Goal: Check status: Check status

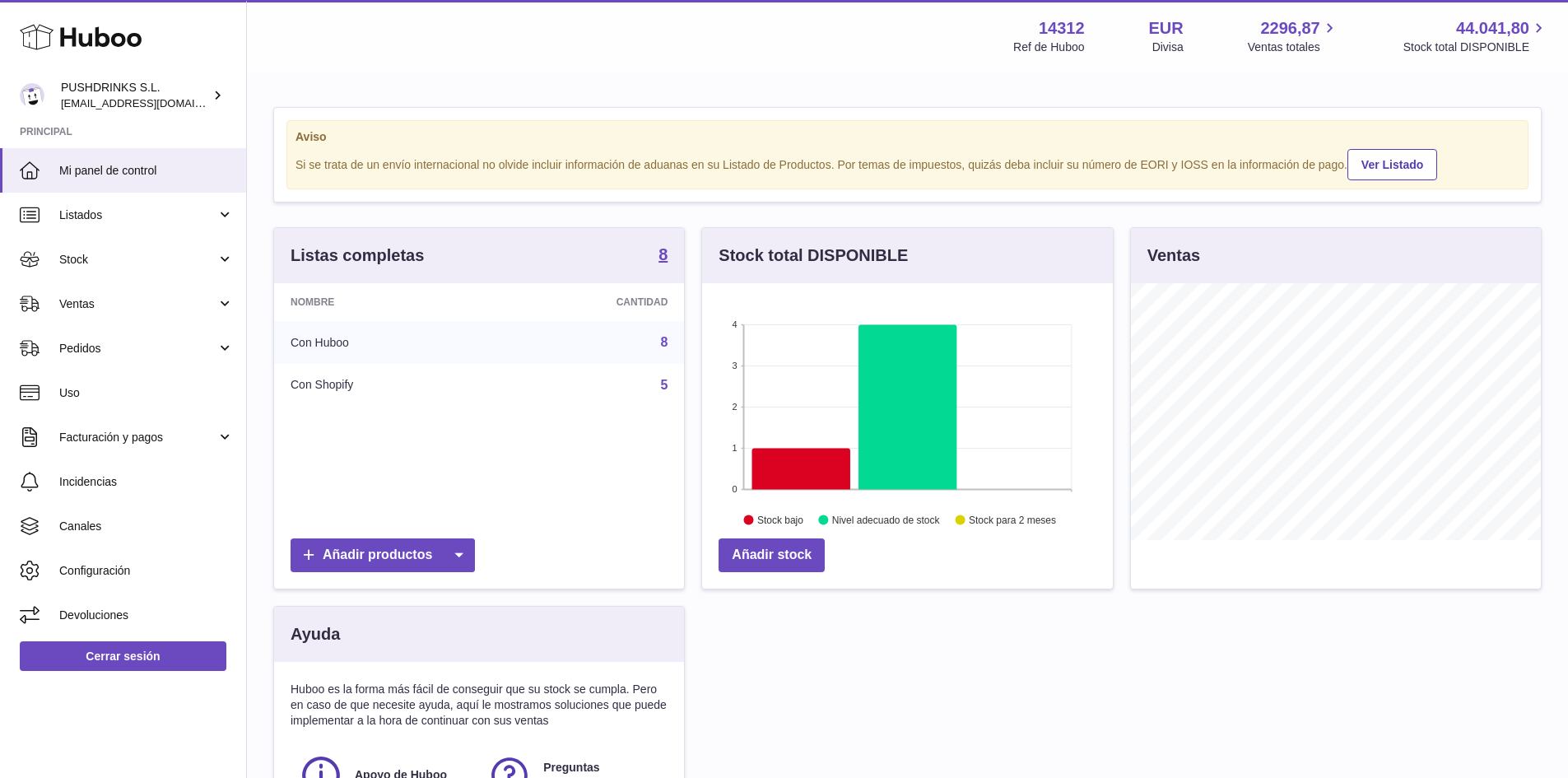
scroll to position [257, 411]
click at [107, 313] on link "Ventas" at bounding box center [122, 303] width 246 height 44
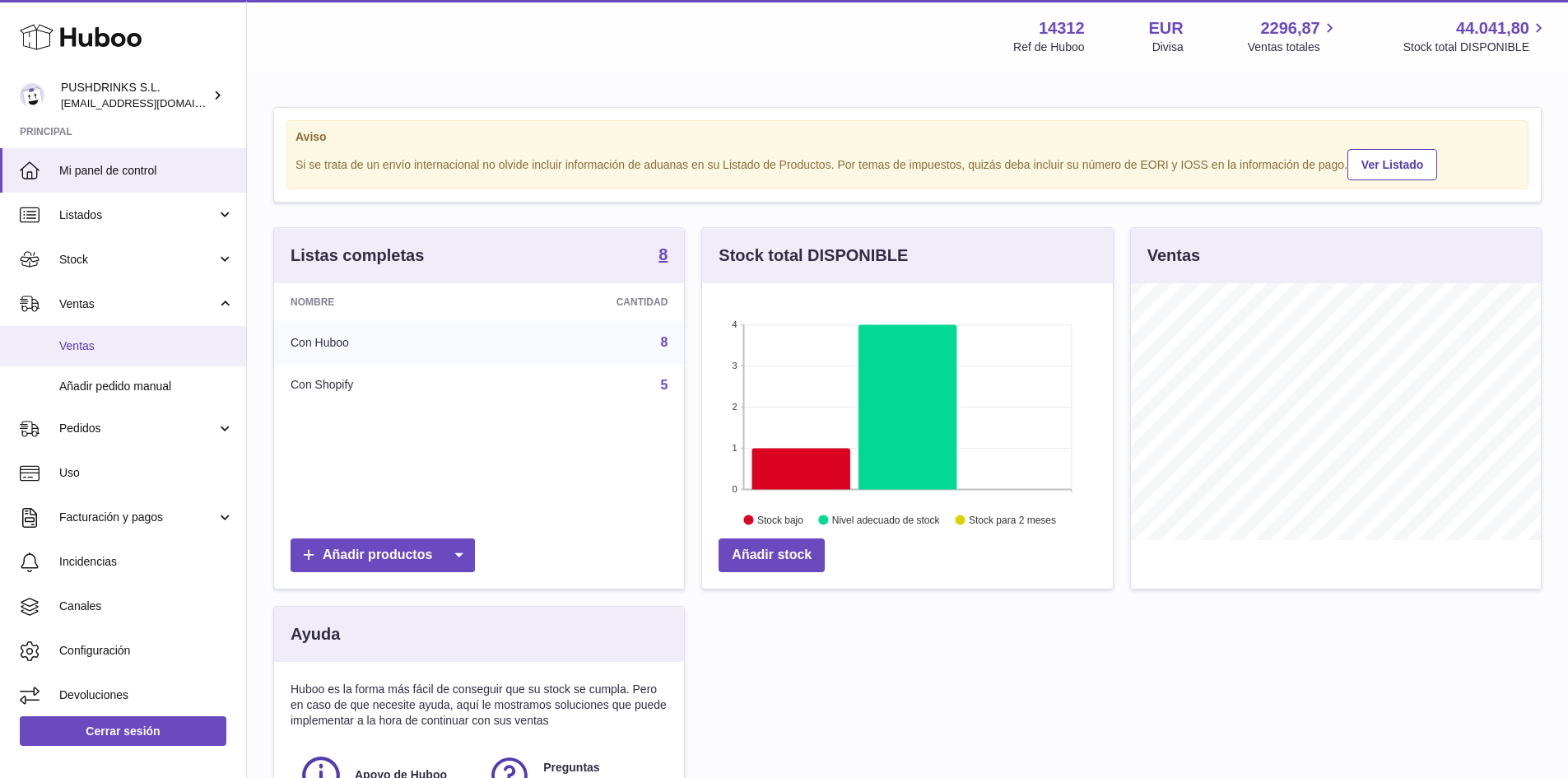
click at [106, 349] on span "Ventas" at bounding box center [146, 346] width 175 height 16
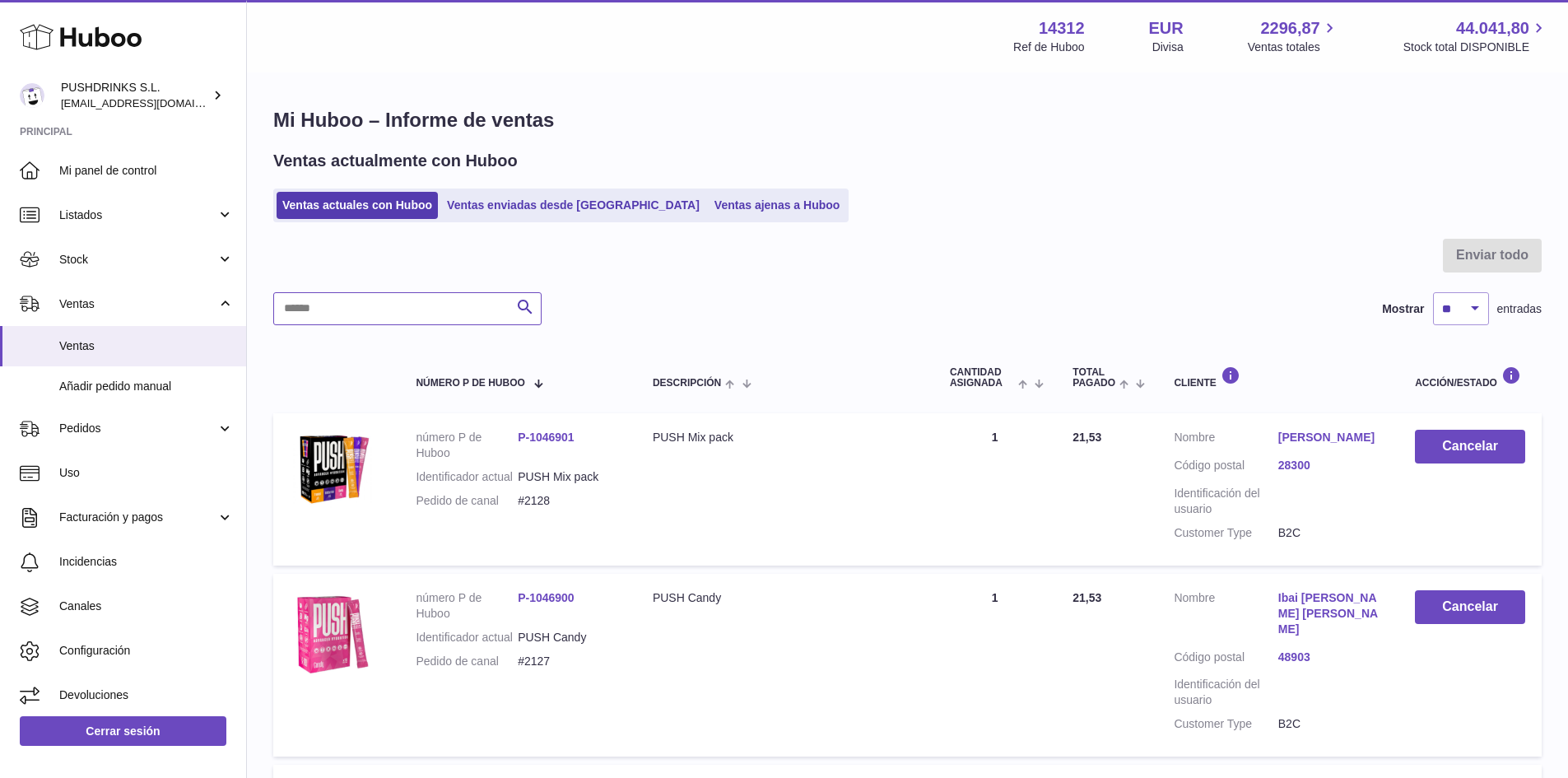
click at [385, 304] on input "text" at bounding box center [407, 308] width 268 height 33
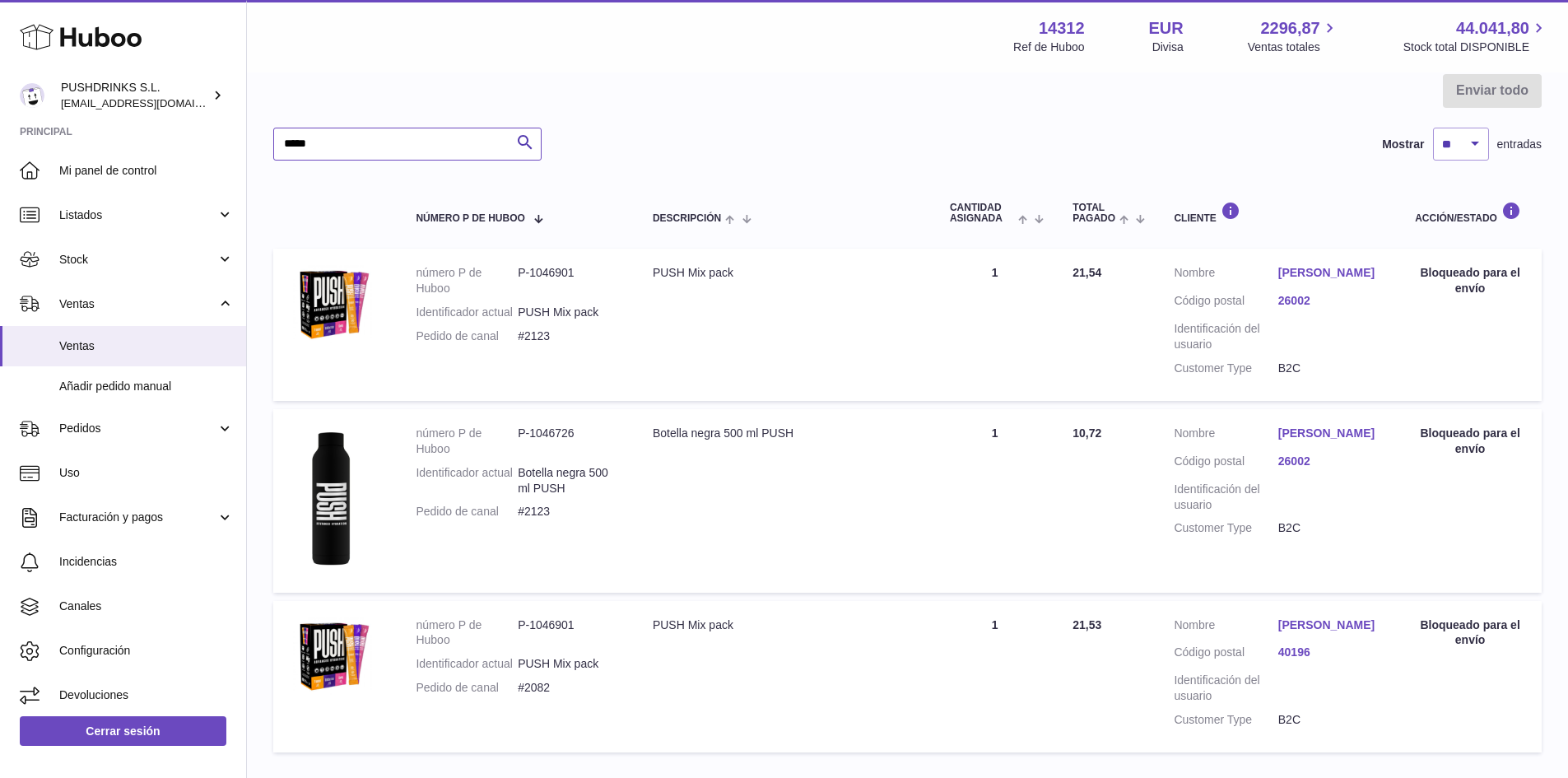
scroll to position [247, 0]
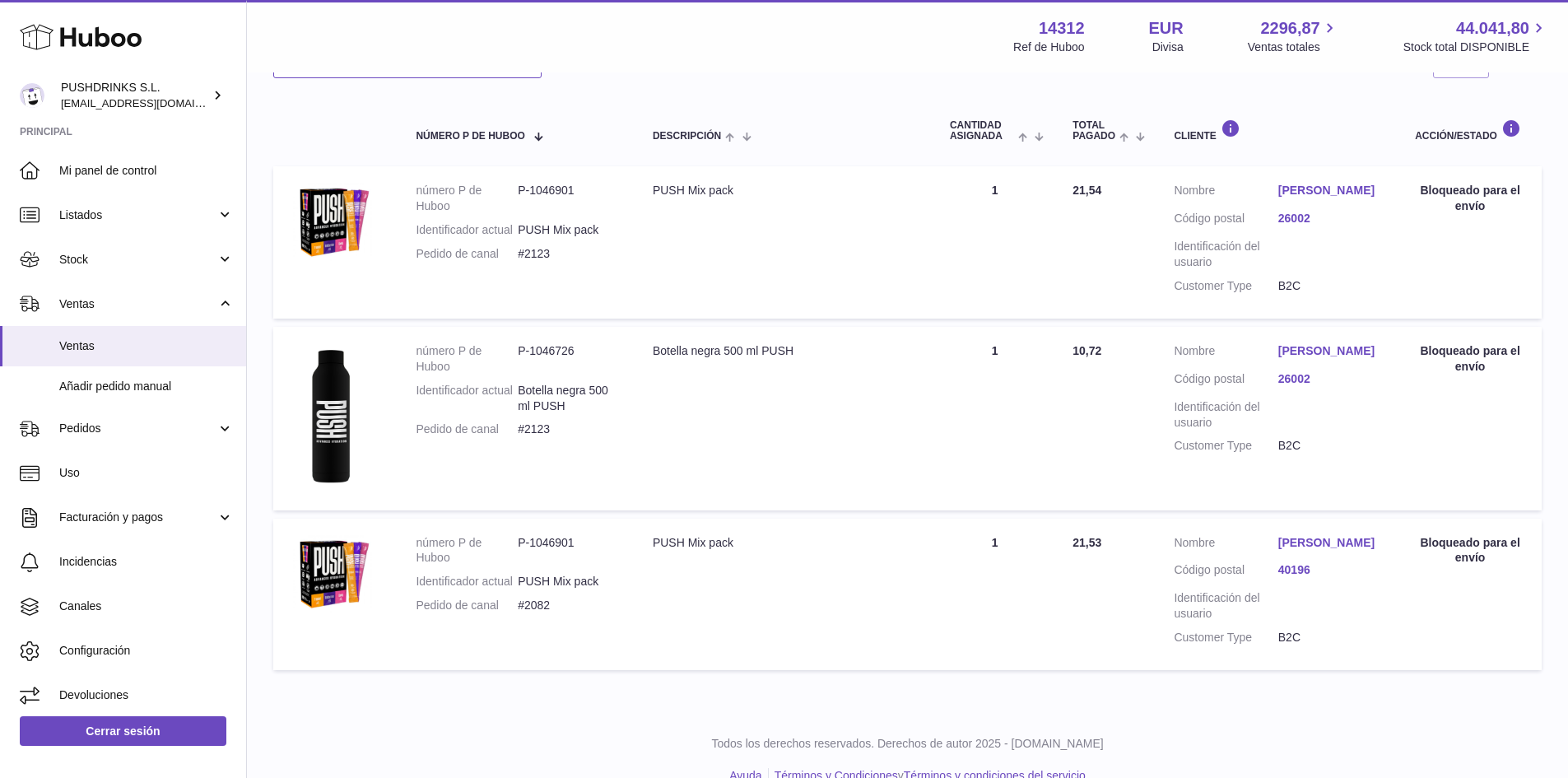
type input "*****"
click at [1421, 562] on div "Bloqueado para el envío" at bounding box center [1470, 551] width 110 height 31
click at [1093, 549] on span "21,53" at bounding box center [1087, 542] width 29 height 13
click at [1302, 551] on link "[PERSON_NAME]" at bounding box center [1330, 543] width 103 height 16
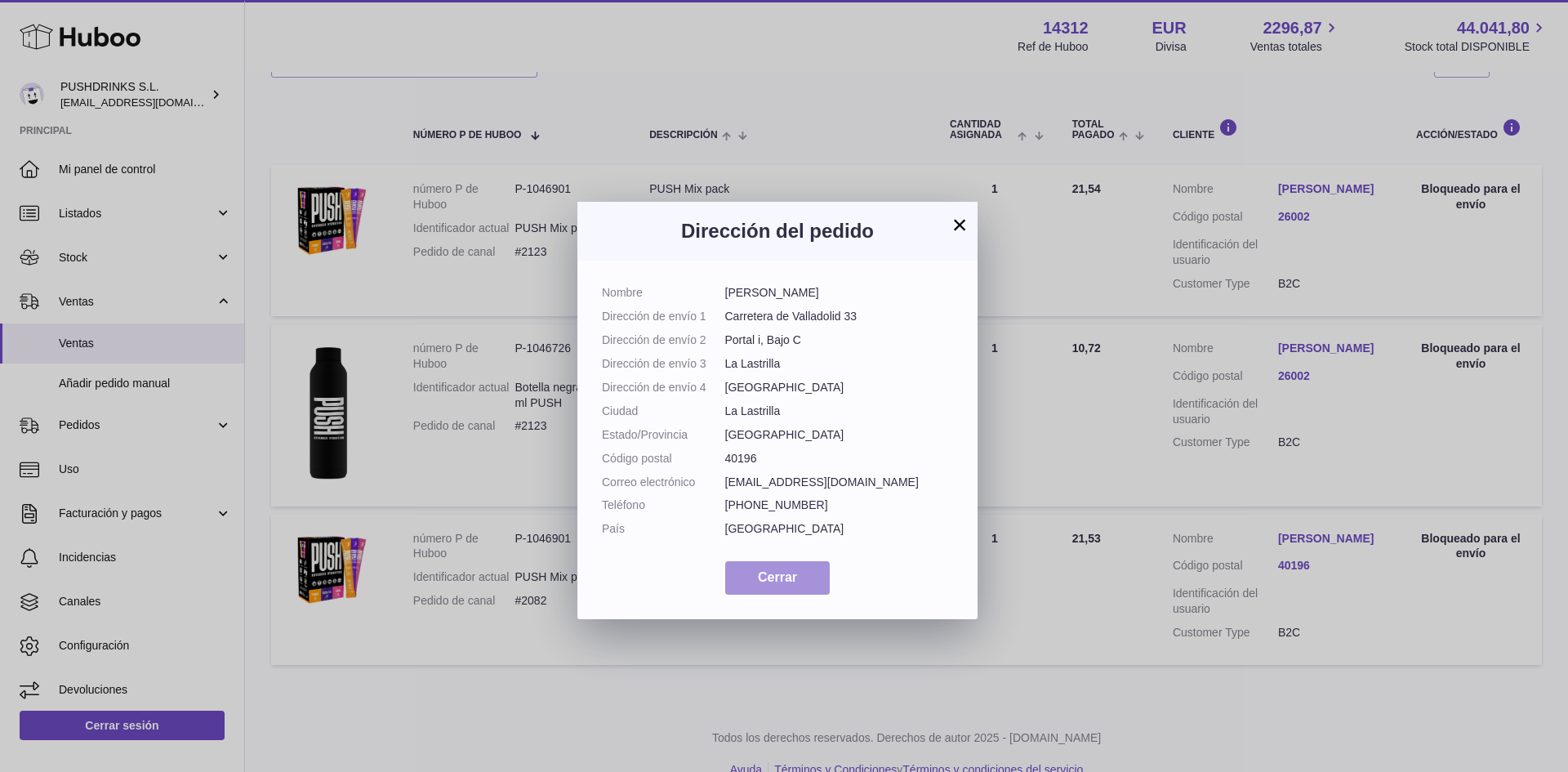
click at [760, 577] on span "Cerrar" at bounding box center [777, 576] width 39 height 14
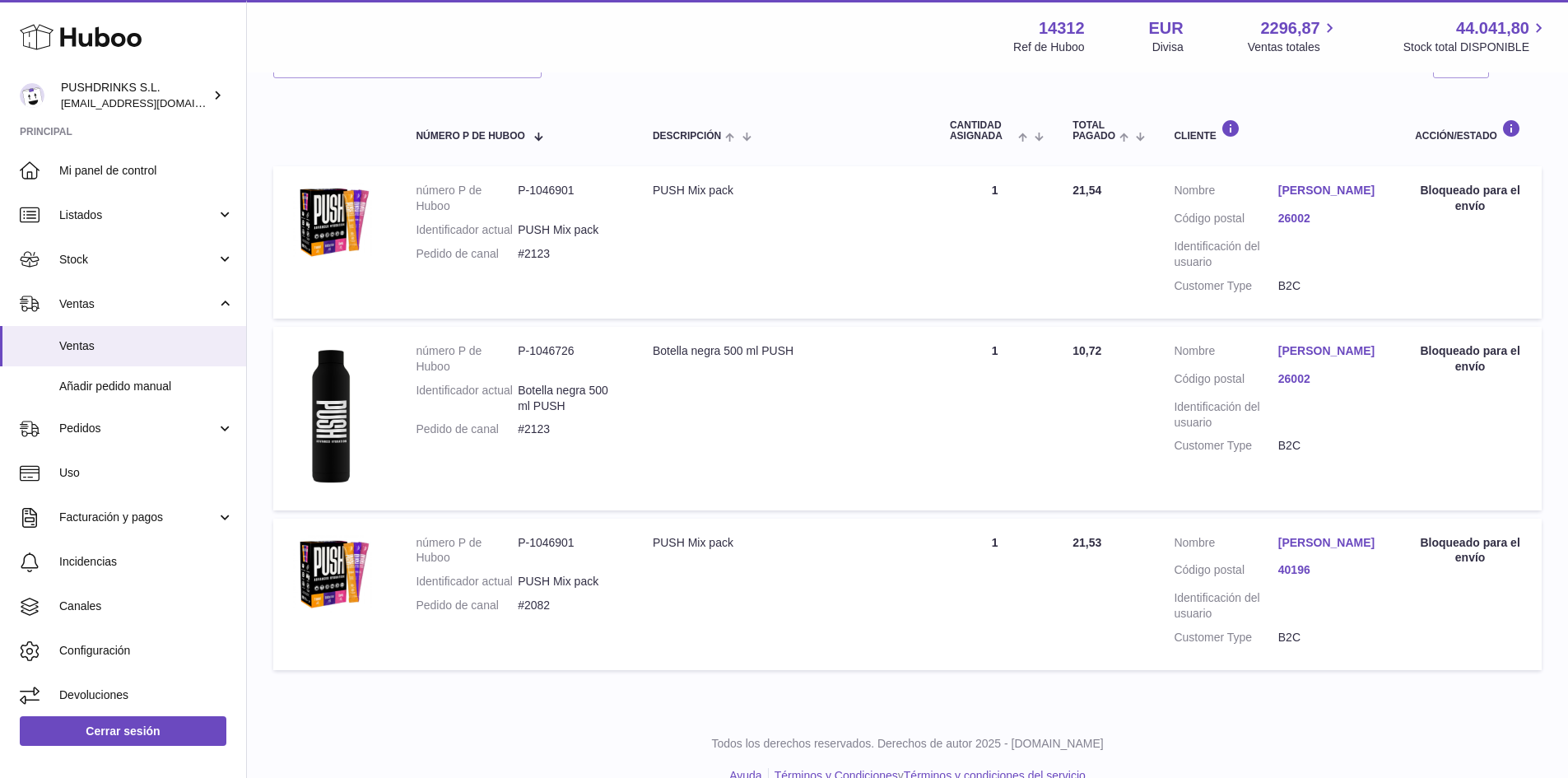
click at [478, 553] on dt "número P de Huboo" at bounding box center [467, 551] width 103 height 31
